Goal: Go to known website: Go to known website

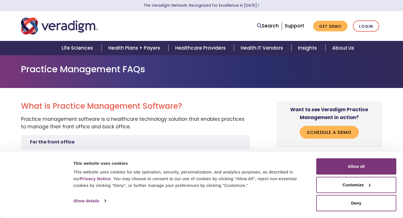
click at [362, 24] on link "Login" at bounding box center [366, 25] width 26 height 11
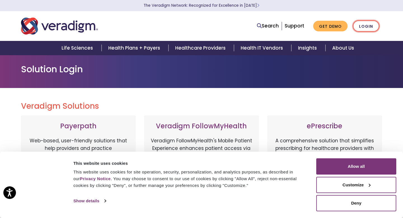
click at [362, 28] on link "Login" at bounding box center [366, 25] width 26 height 11
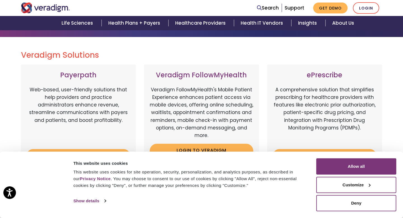
scroll to position [51, 0]
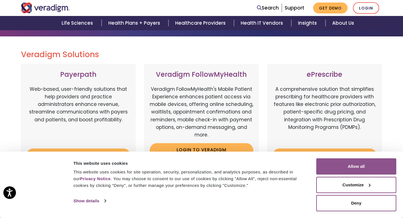
click at [375, 169] on button "Allow all" at bounding box center [356, 166] width 80 height 16
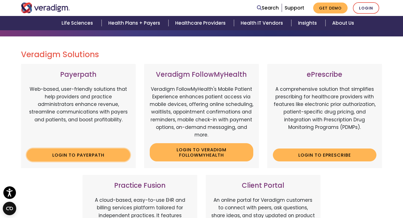
click at [88, 156] on link "Login to Payerpath" at bounding box center [78, 154] width 103 height 13
